Goal: Transaction & Acquisition: Purchase product/service

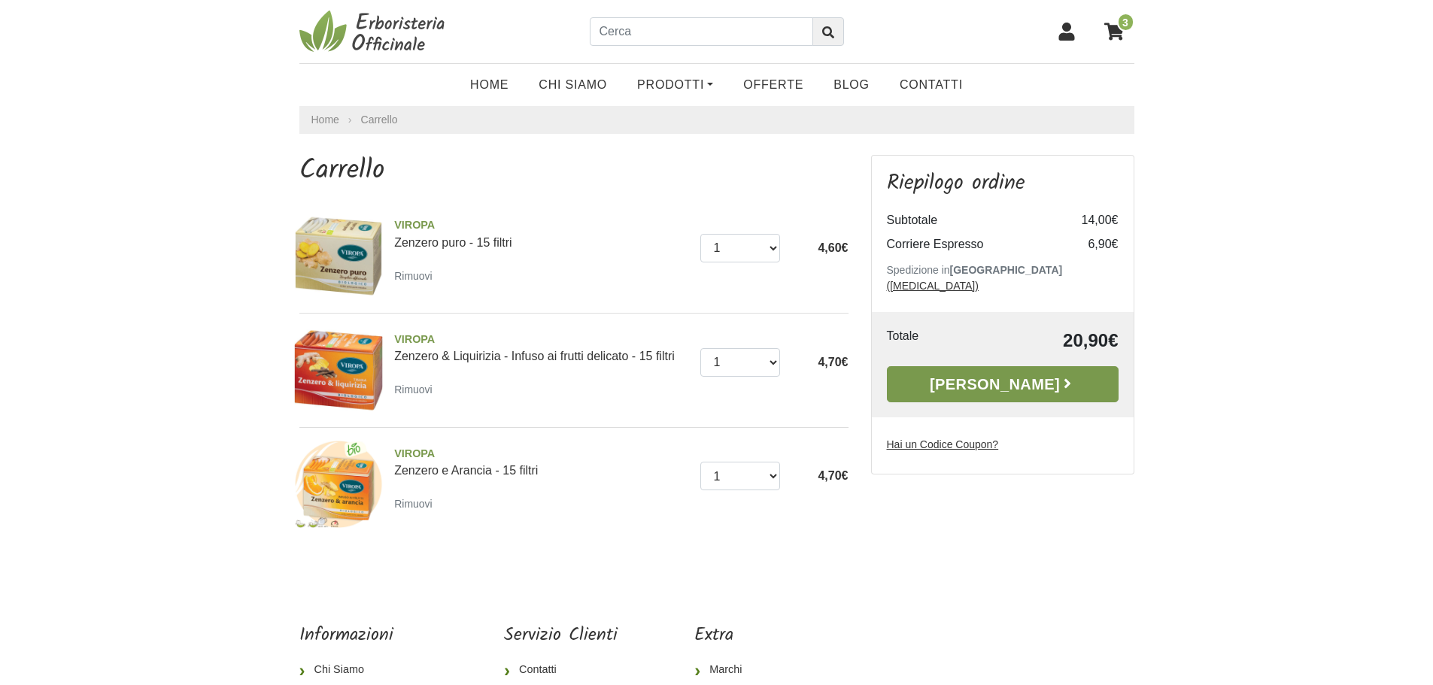
click at [1022, 375] on link "[PERSON_NAME]" at bounding box center [1003, 384] width 232 height 36
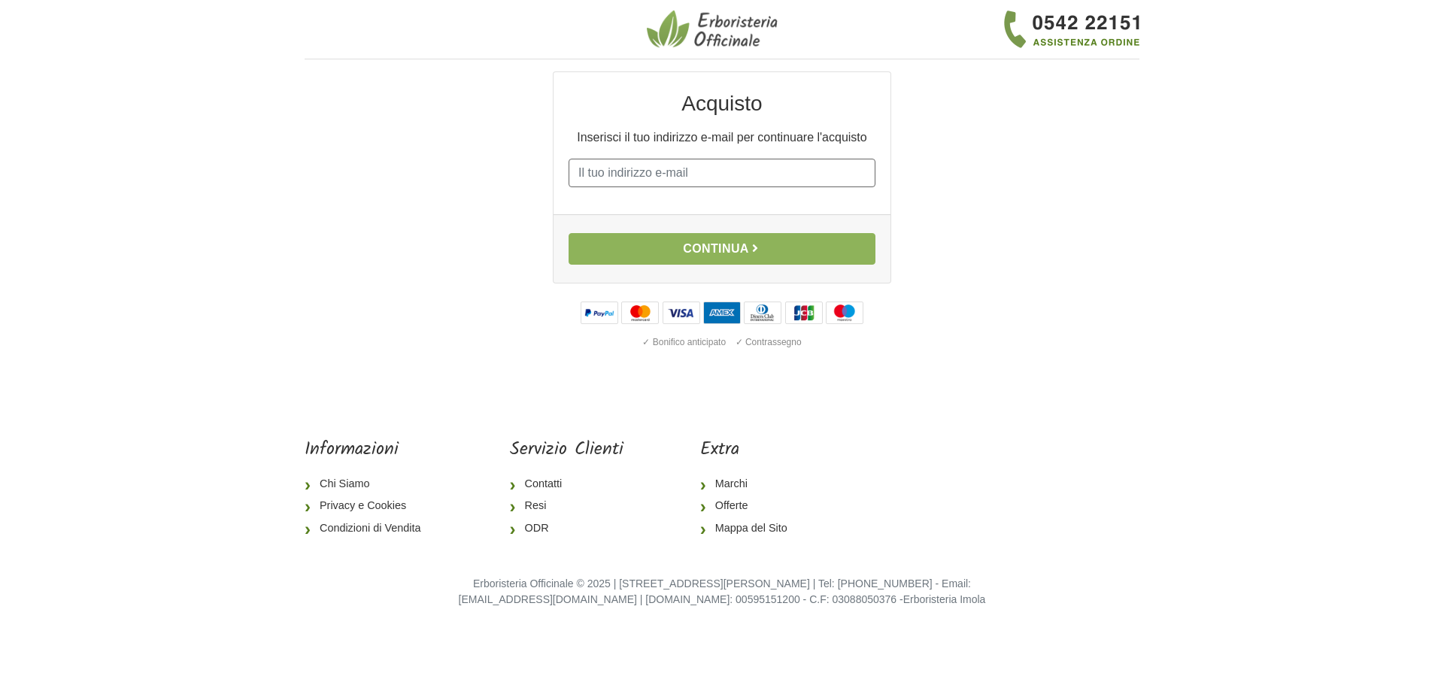
drag, startPoint x: 676, startPoint y: 160, endPoint x: 677, endPoint y: 172, distance: 11.4
click at [677, 170] on input "E-mail" at bounding box center [722, 173] width 307 height 29
type input "[EMAIL_ADDRESS][DOMAIN_NAME]"
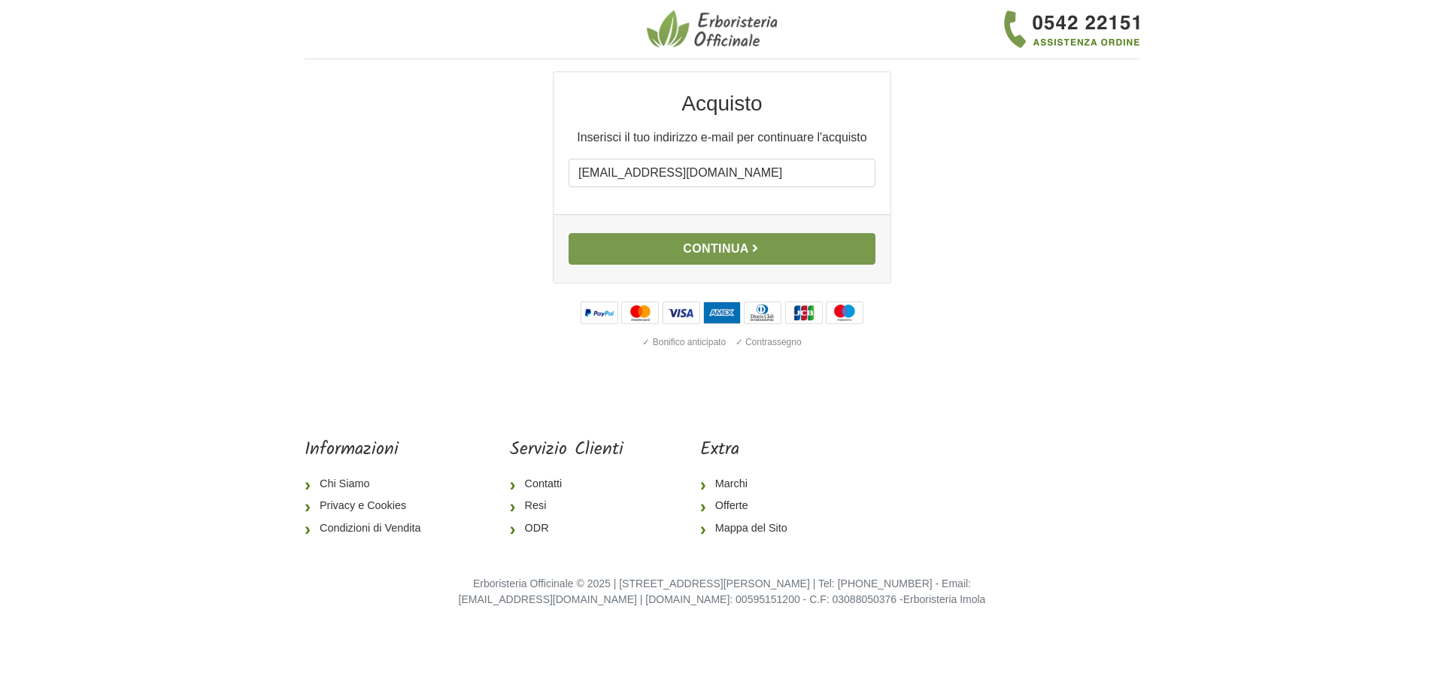
click at [752, 252] on button "Continua" at bounding box center [722, 249] width 307 height 32
click at [731, 246] on button "Continua" at bounding box center [722, 249] width 307 height 32
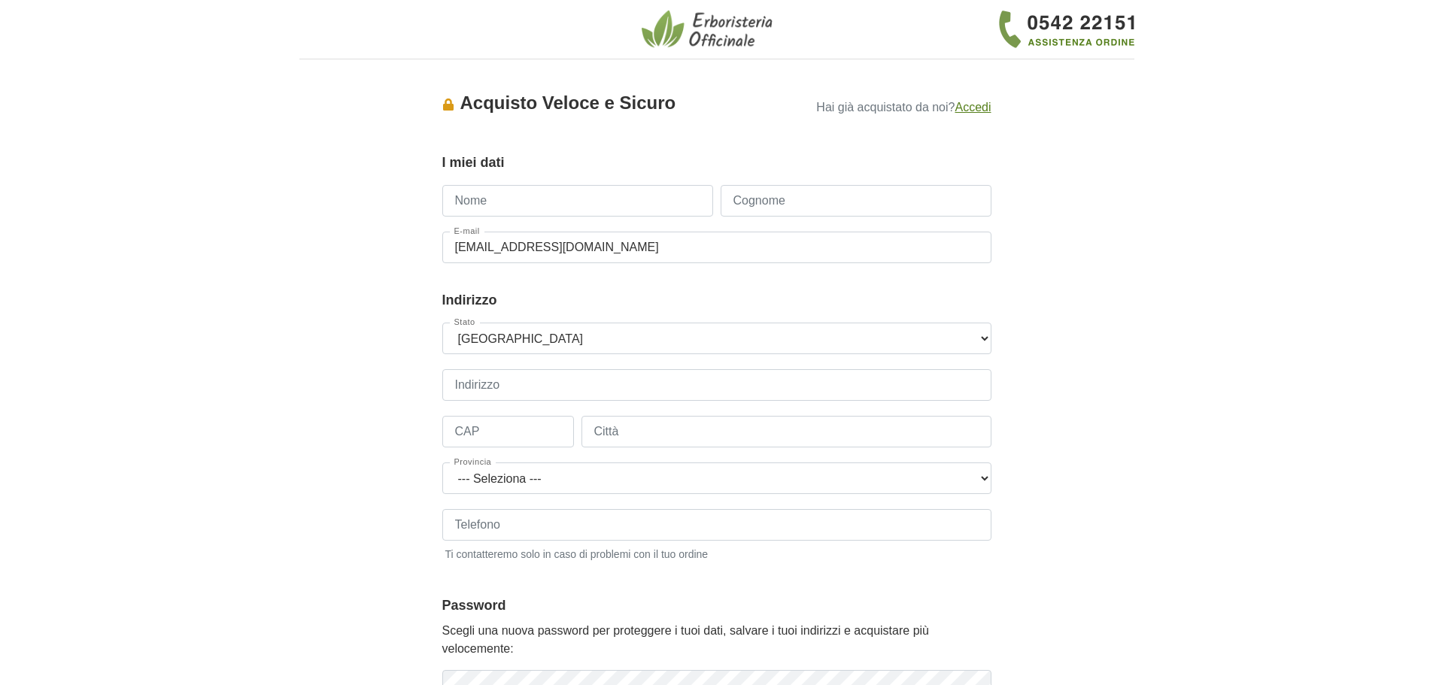
scroll to position [75, 0]
